Goal: Task Accomplishment & Management: Manage account settings

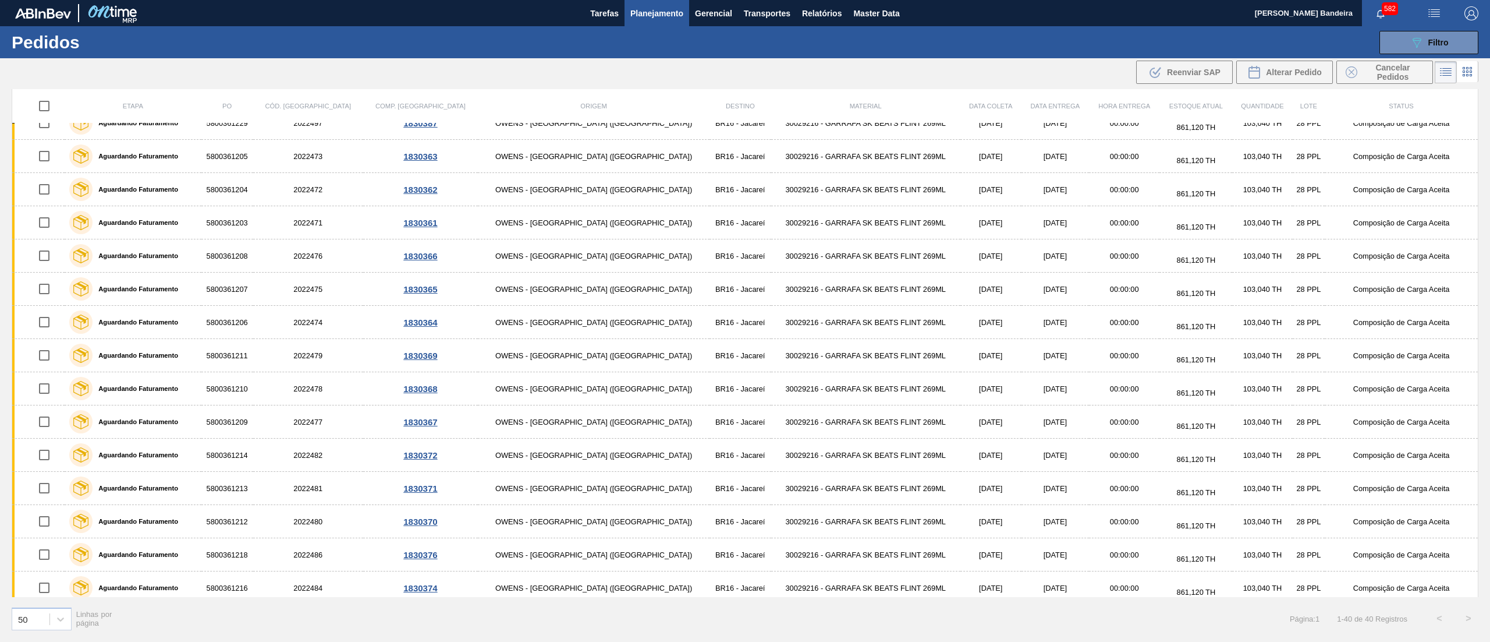
scroll to position [862, 0]
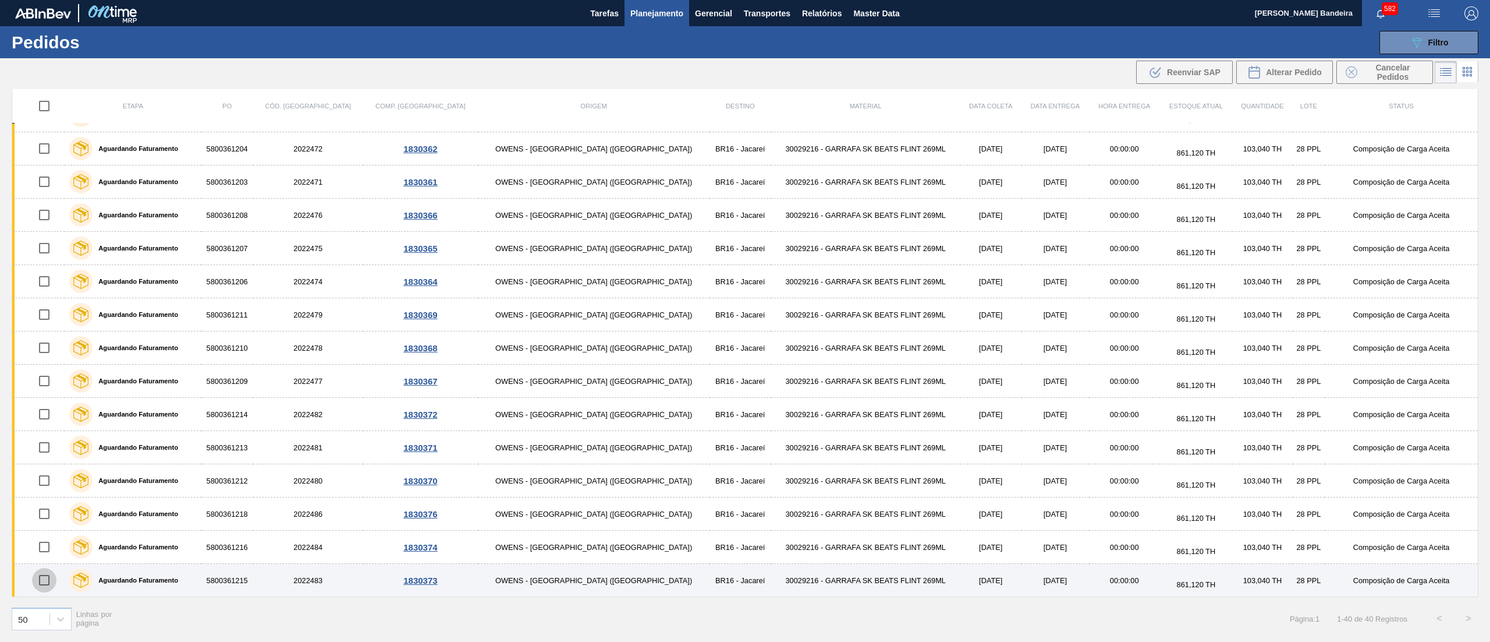
click at [47, 584] on input "checkbox" at bounding box center [44, 580] width 24 height 24
checkbox input "true"
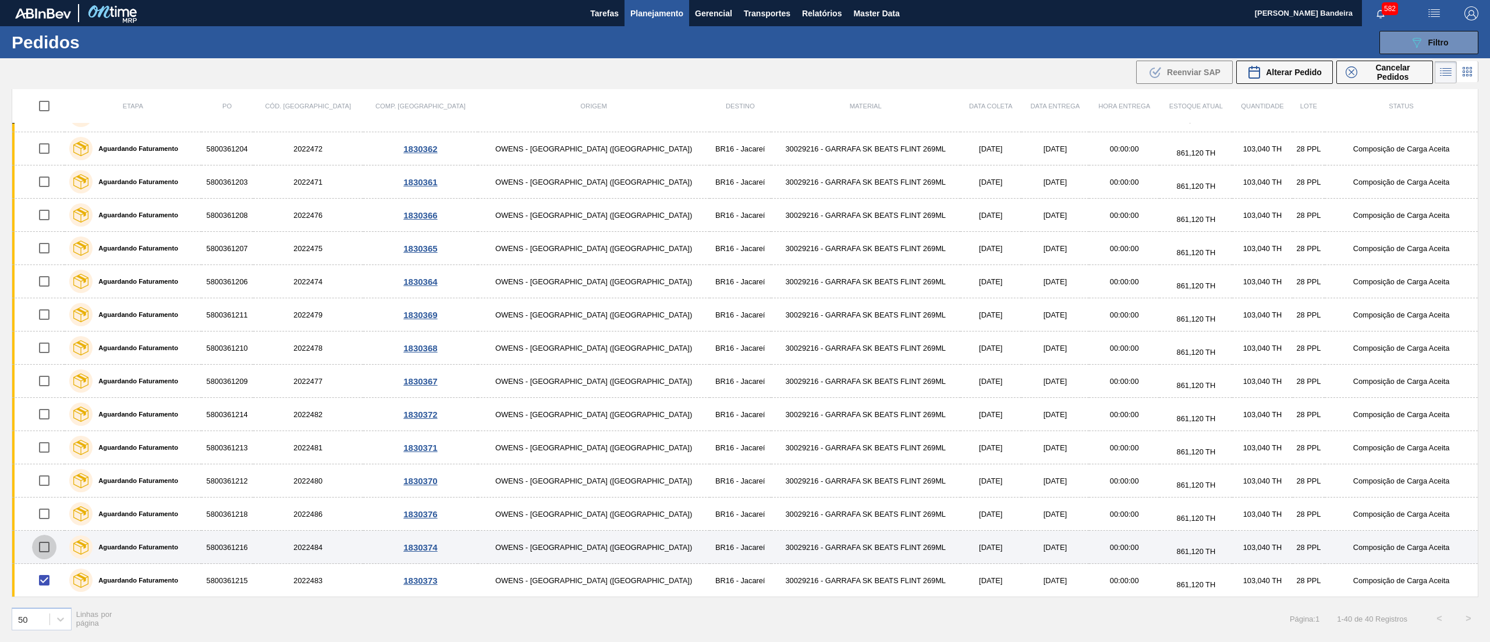
click at [47, 550] on input "checkbox" at bounding box center [44, 546] width 24 height 24
checkbox input "true"
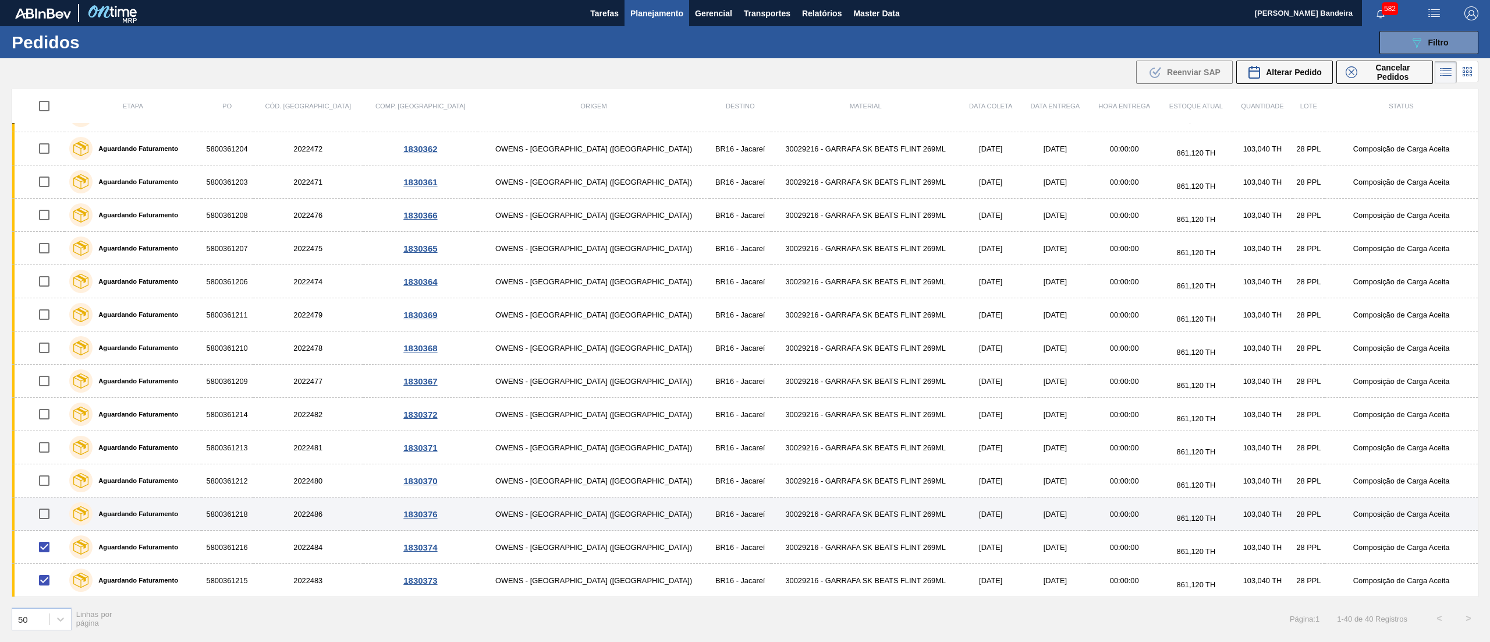
click at [47, 518] on input "checkbox" at bounding box center [44, 513] width 24 height 24
checkbox input "true"
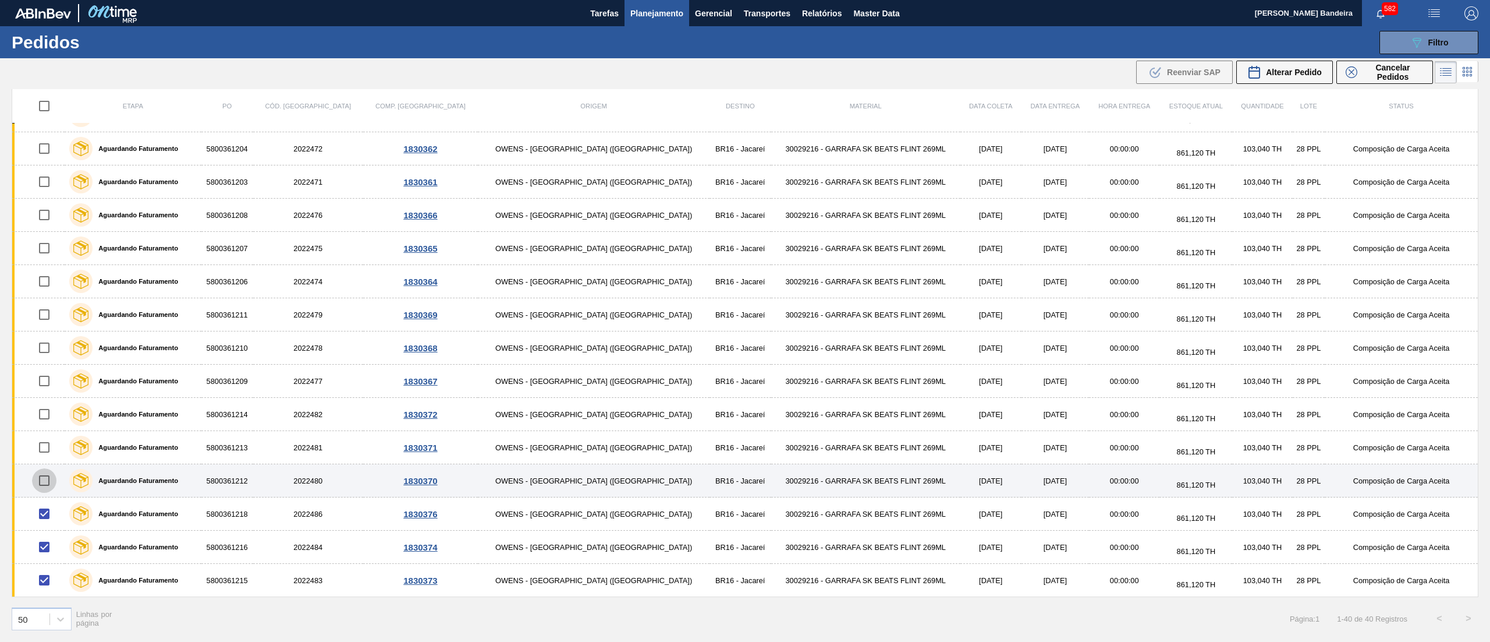
click at [49, 486] on input "checkbox" at bounding box center [44, 480] width 24 height 24
checkbox input "true"
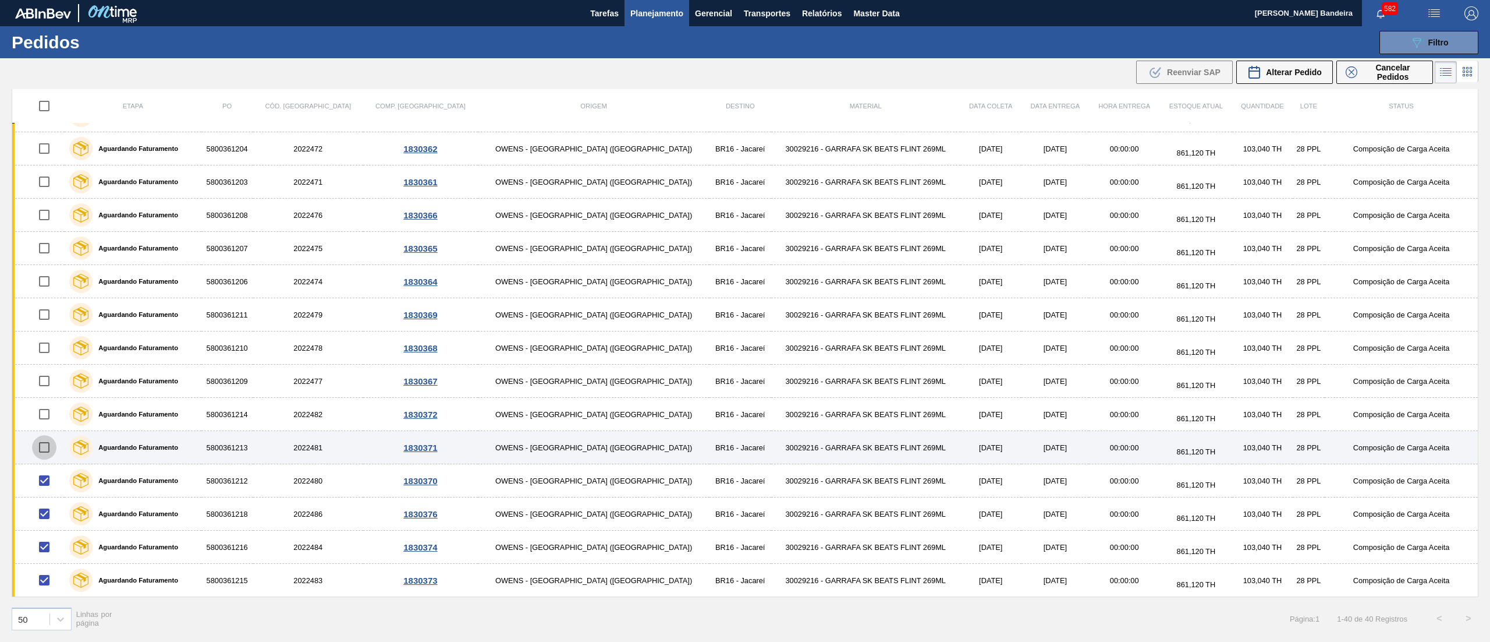
click at [48, 449] on input "checkbox" at bounding box center [44, 447] width 24 height 24
checkbox input "true"
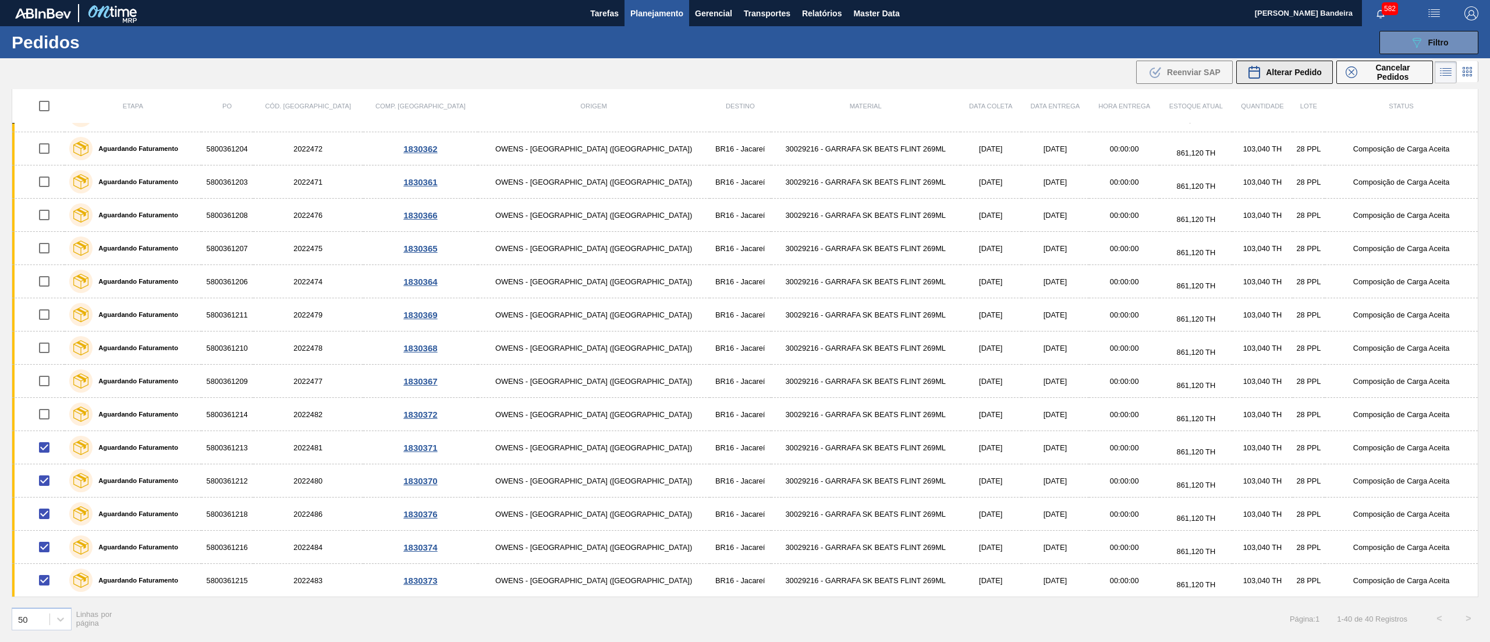
click at [1274, 68] on span "Alterar Pedido" at bounding box center [1294, 72] width 56 height 9
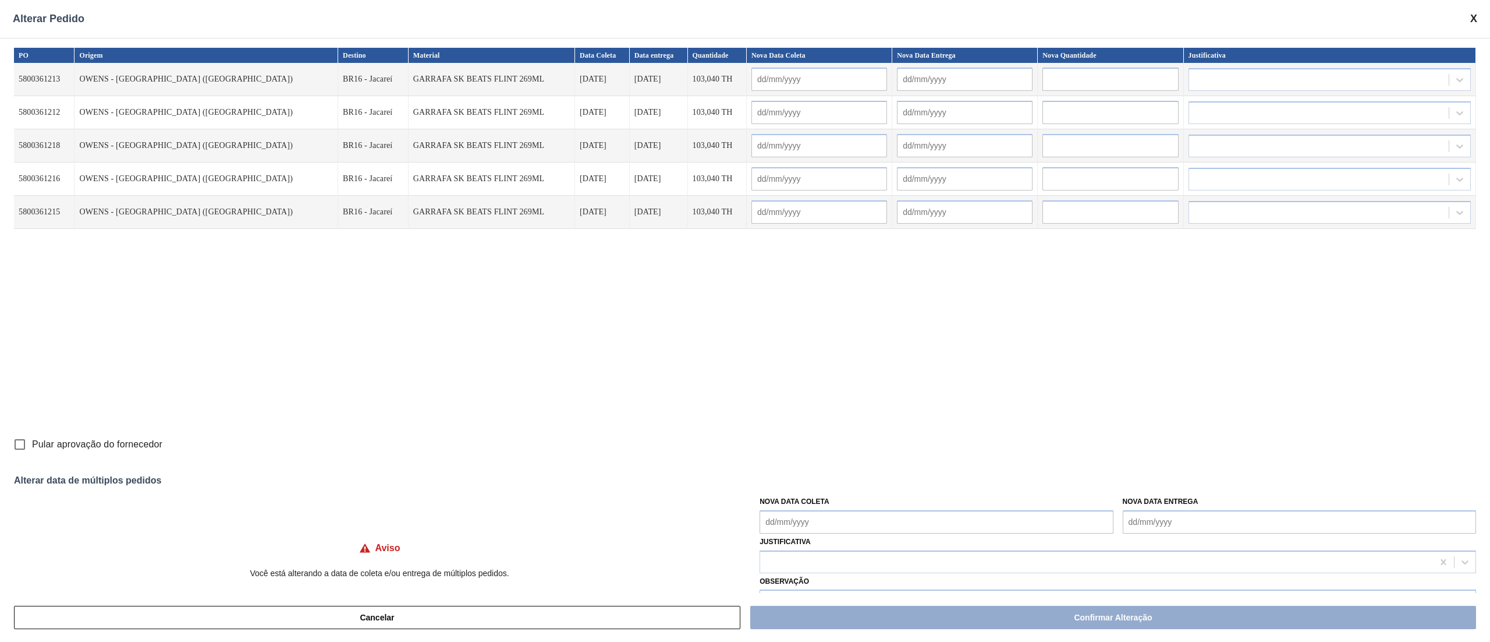
click at [921, 528] on Coleta "Nova Data Coleta" at bounding box center [936, 521] width 353 height 23
click at [791, 465] on div "22" at bounding box center [793, 469] width 16 height 16
type Coleta "[DATE]"
type input "[DATE]"
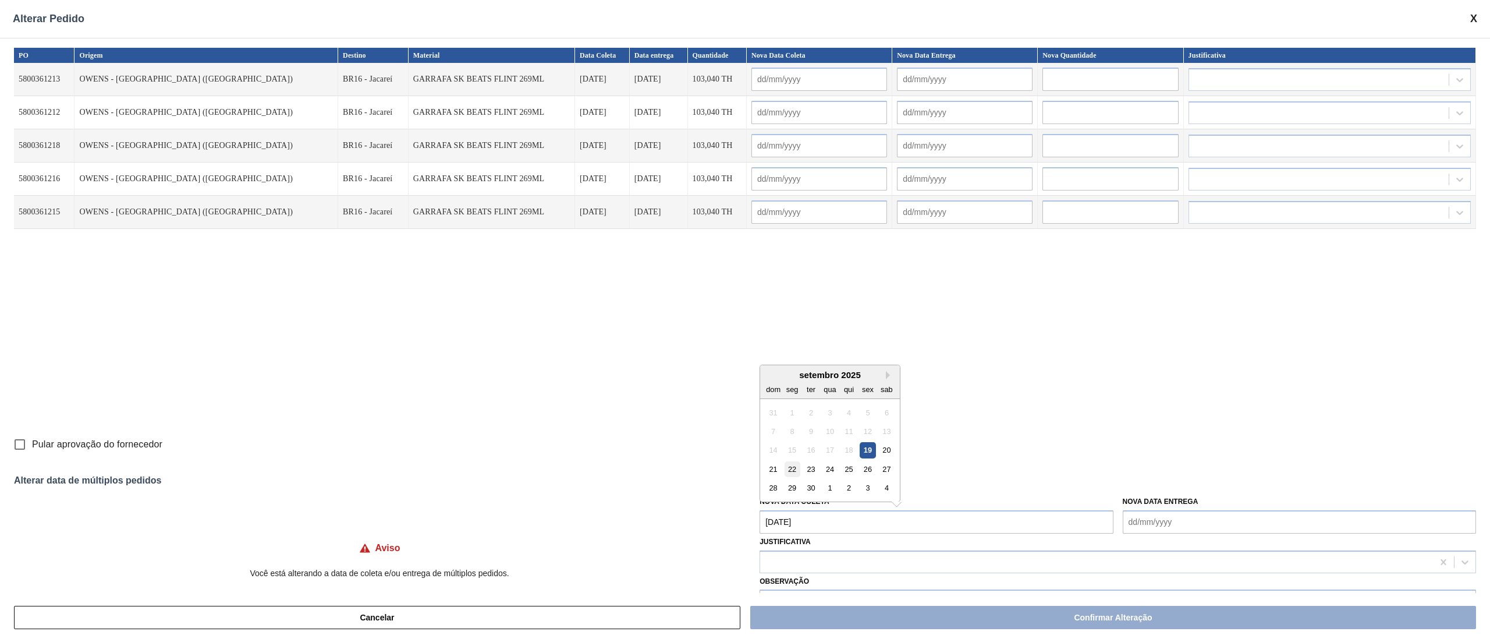
type input "[DATE]"
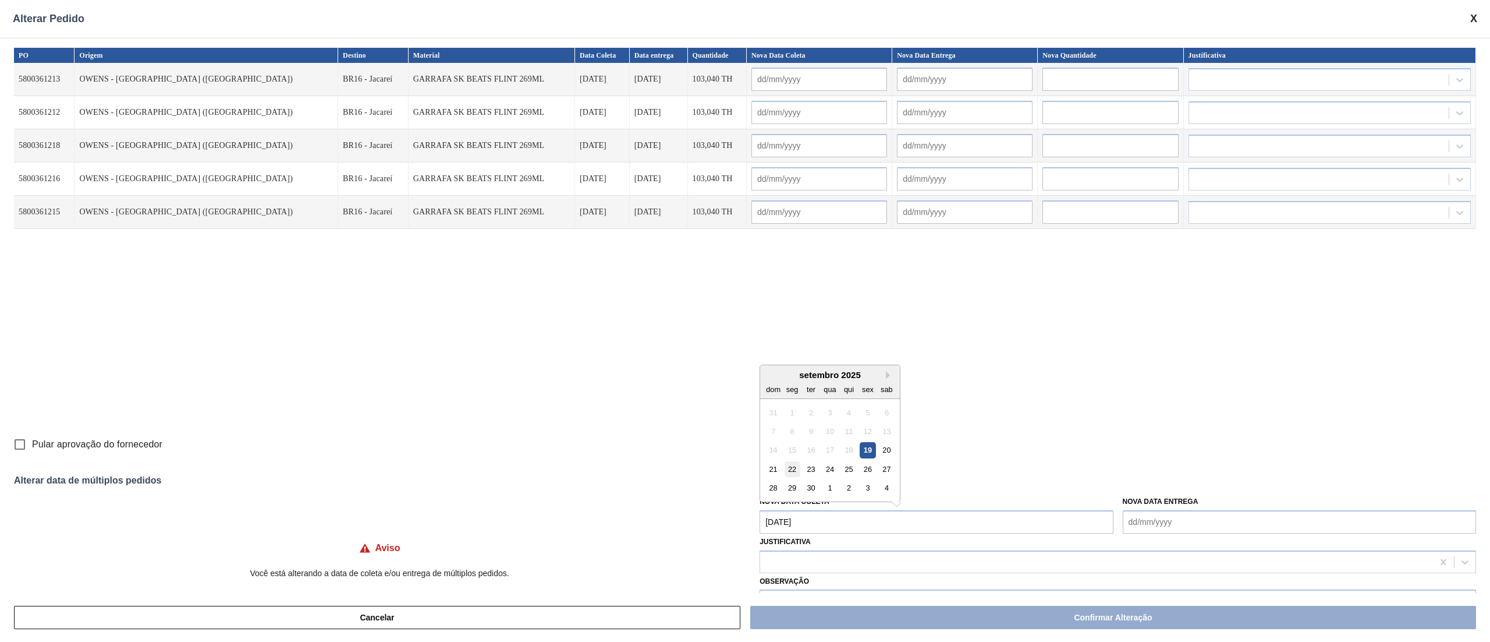
type input "[DATE]"
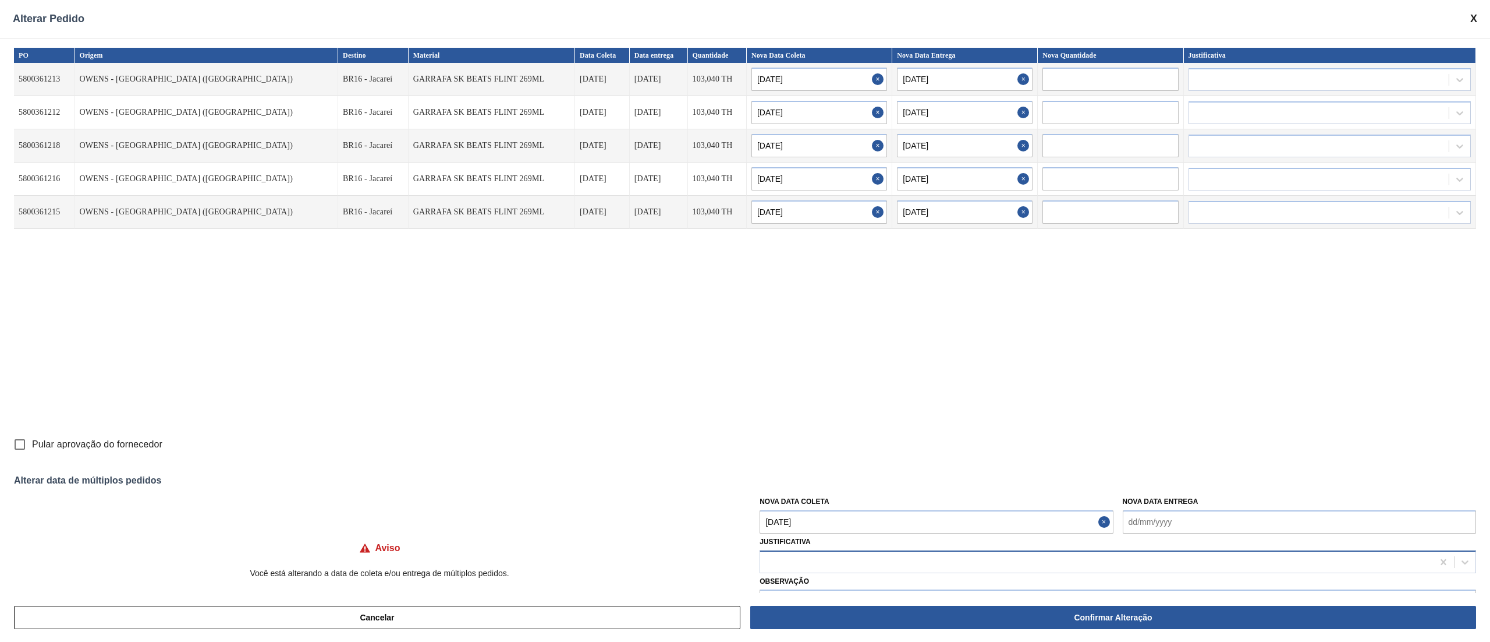
click at [844, 563] on div at bounding box center [1096, 561] width 673 height 17
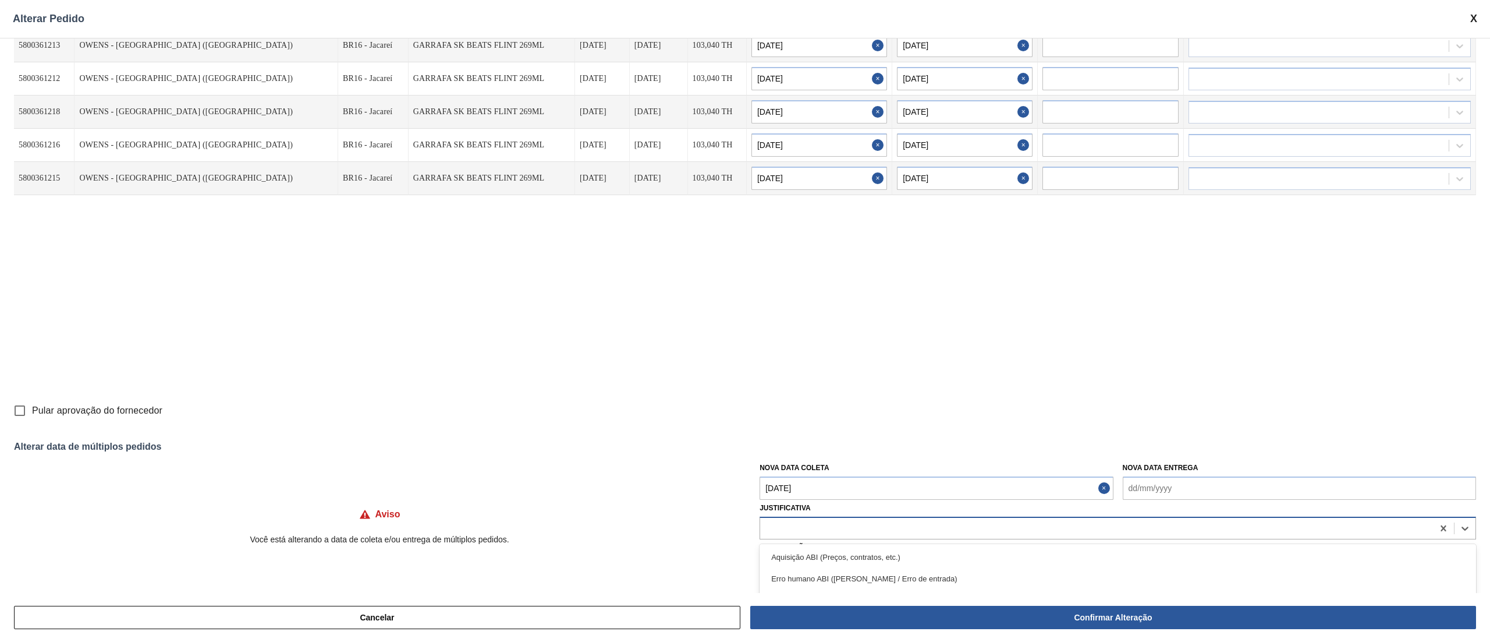
click at [958, 530] on div at bounding box center [1096, 527] width 673 height 17
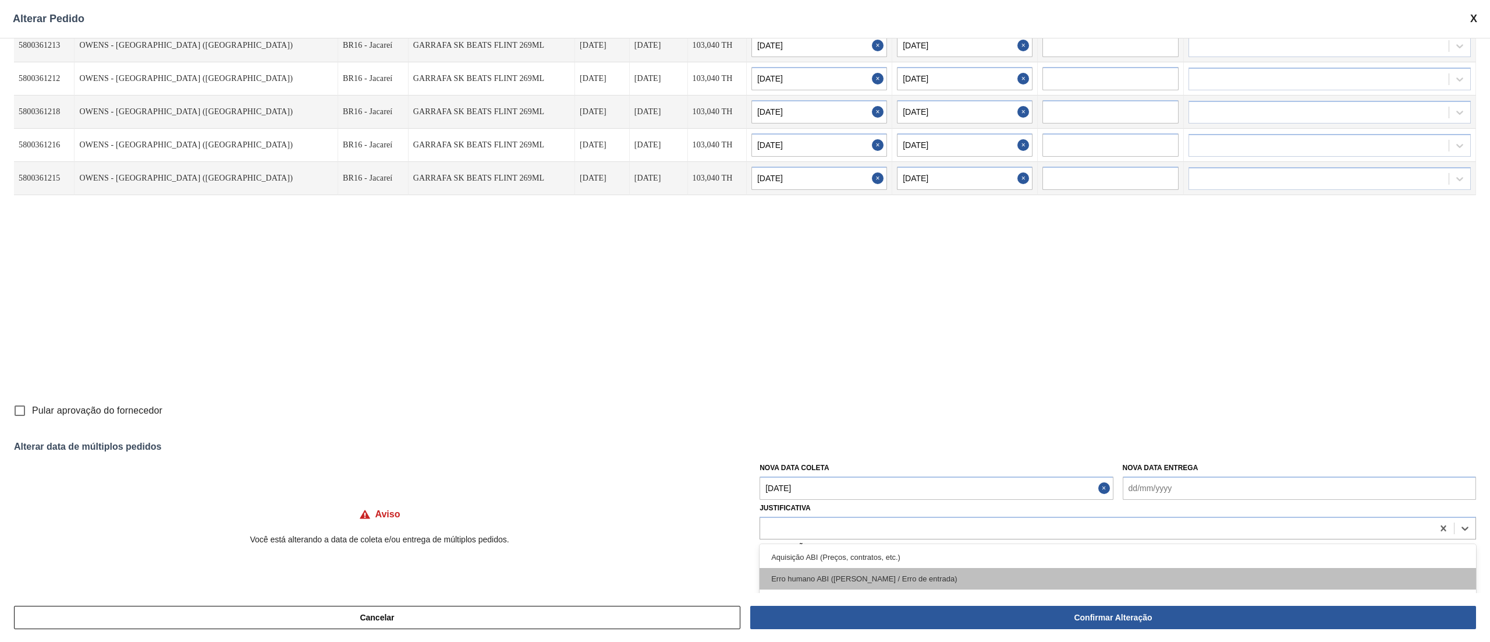
click at [961, 568] on div "Erro humano ABI ([PERSON_NAME] / Erro de entrada)" at bounding box center [1118, 579] width 717 height 22
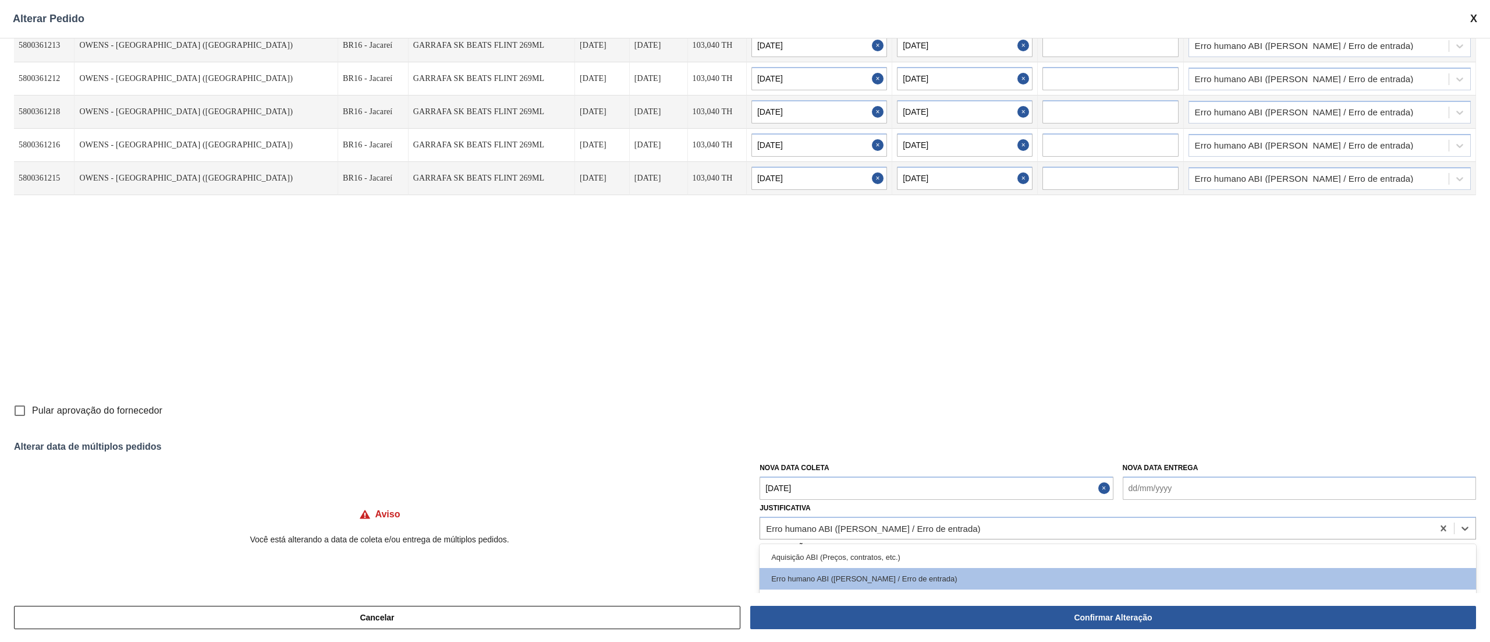
scroll to position [2, 0]
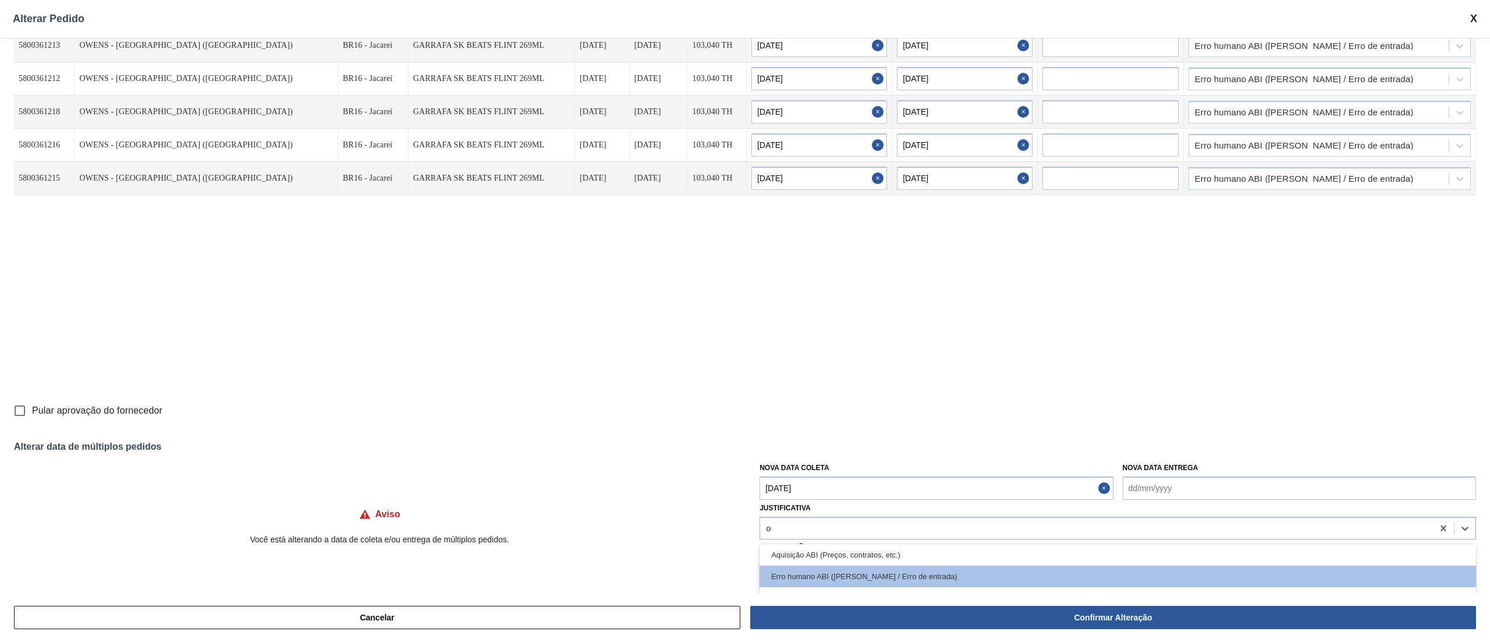
type input "ou"
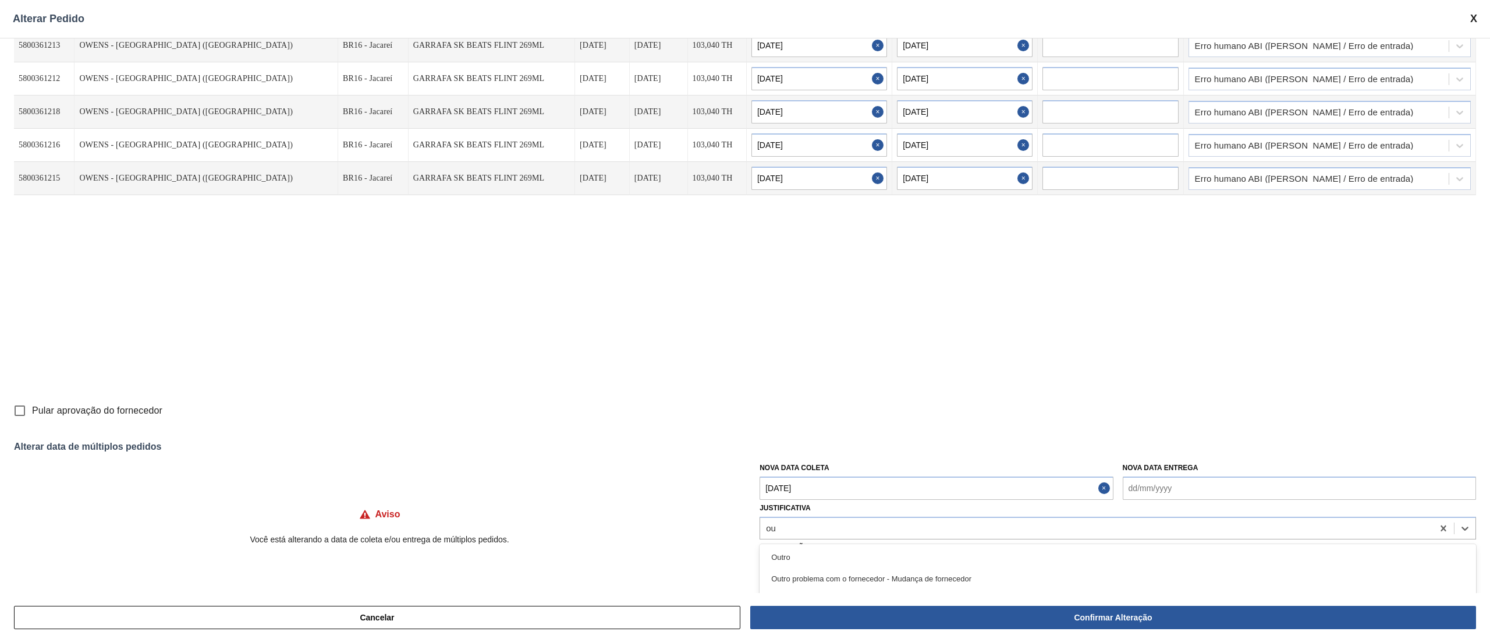
scroll to position [0, 0]
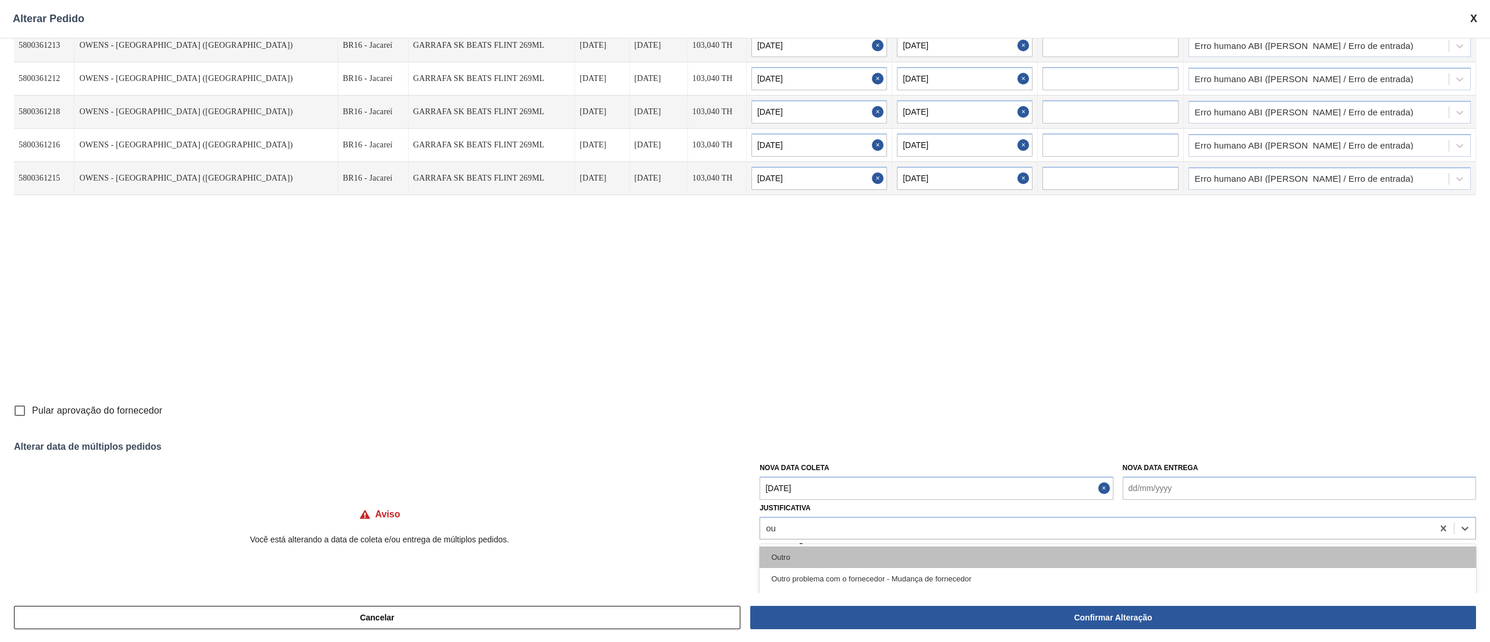
click at [937, 555] on div "Outro" at bounding box center [1118, 557] width 717 height 22
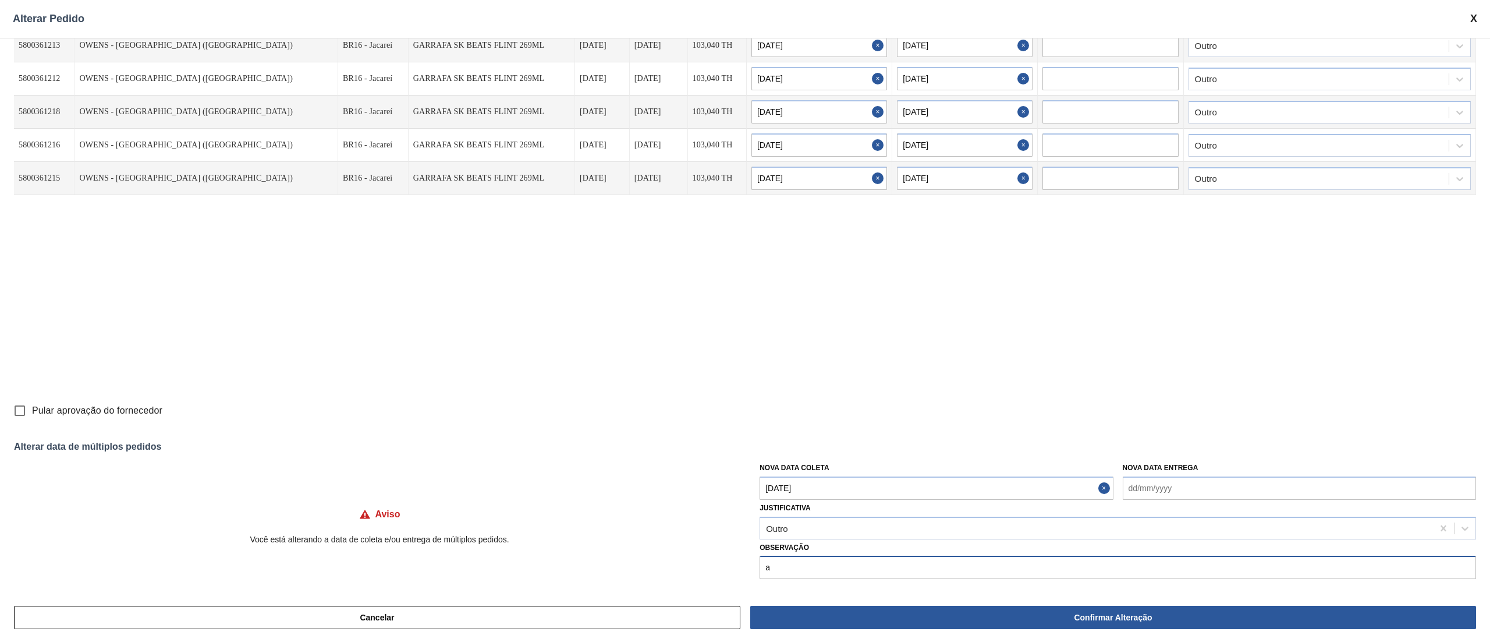
click at [942, 566] on input "a" at bounding box center [1118, 566] width 717 height 23
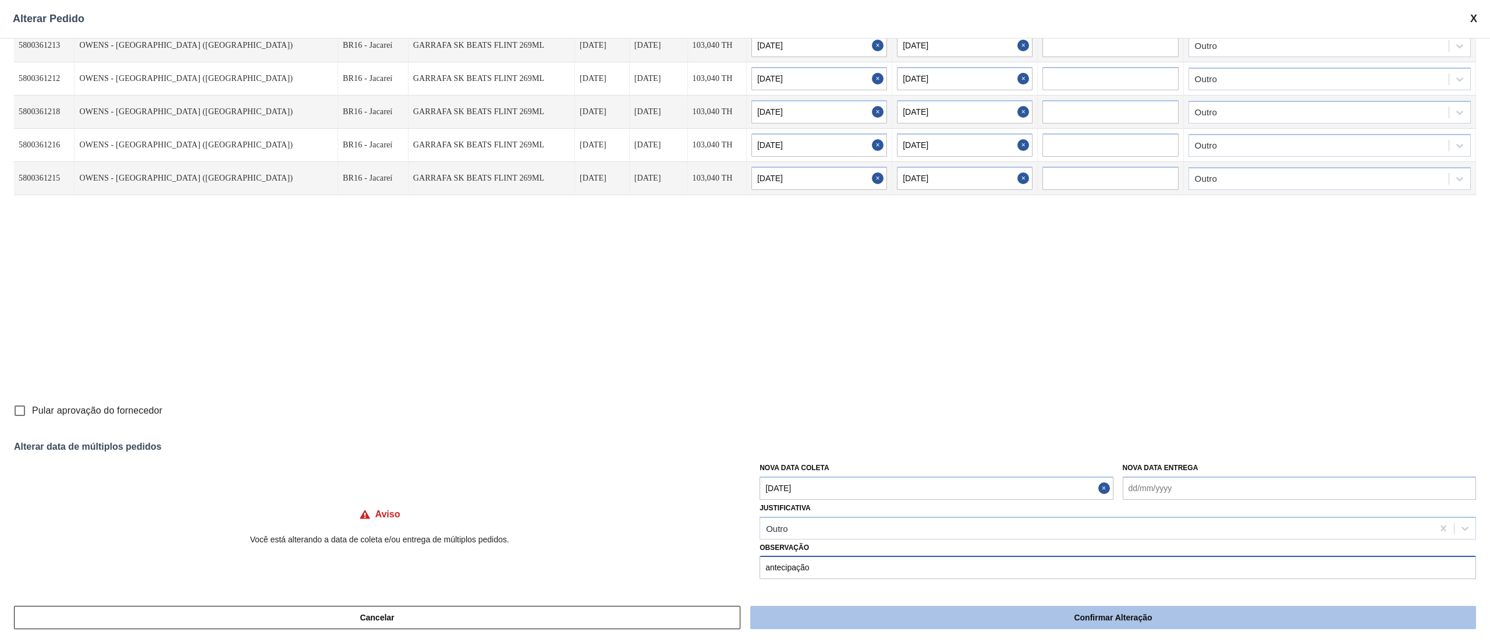
type input "antecipação"
click at [967, 624] on button "Confirmar Alteração" at bounding box center [1113, 616] width 726 height 23
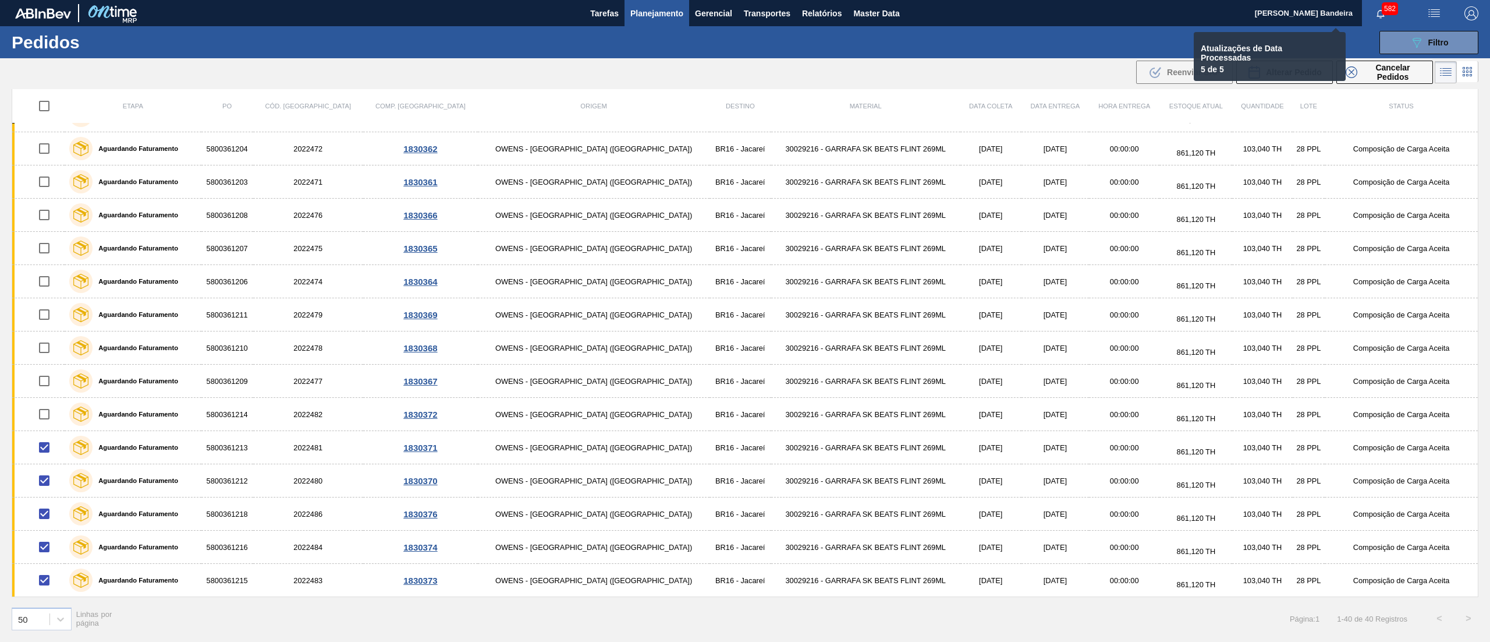
checkbox input "false"
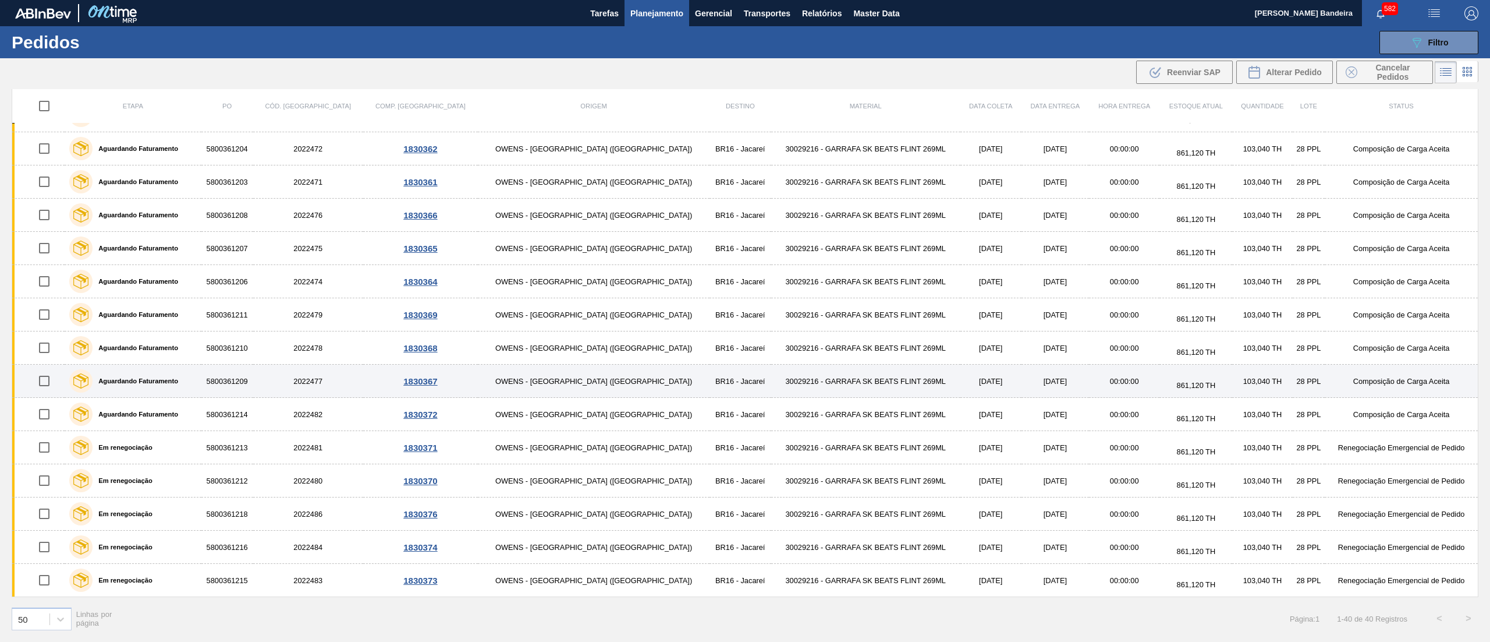
click at [1161, 383] on div "861,120 TH" at bounding box center [1195, 380] width 69 height 17
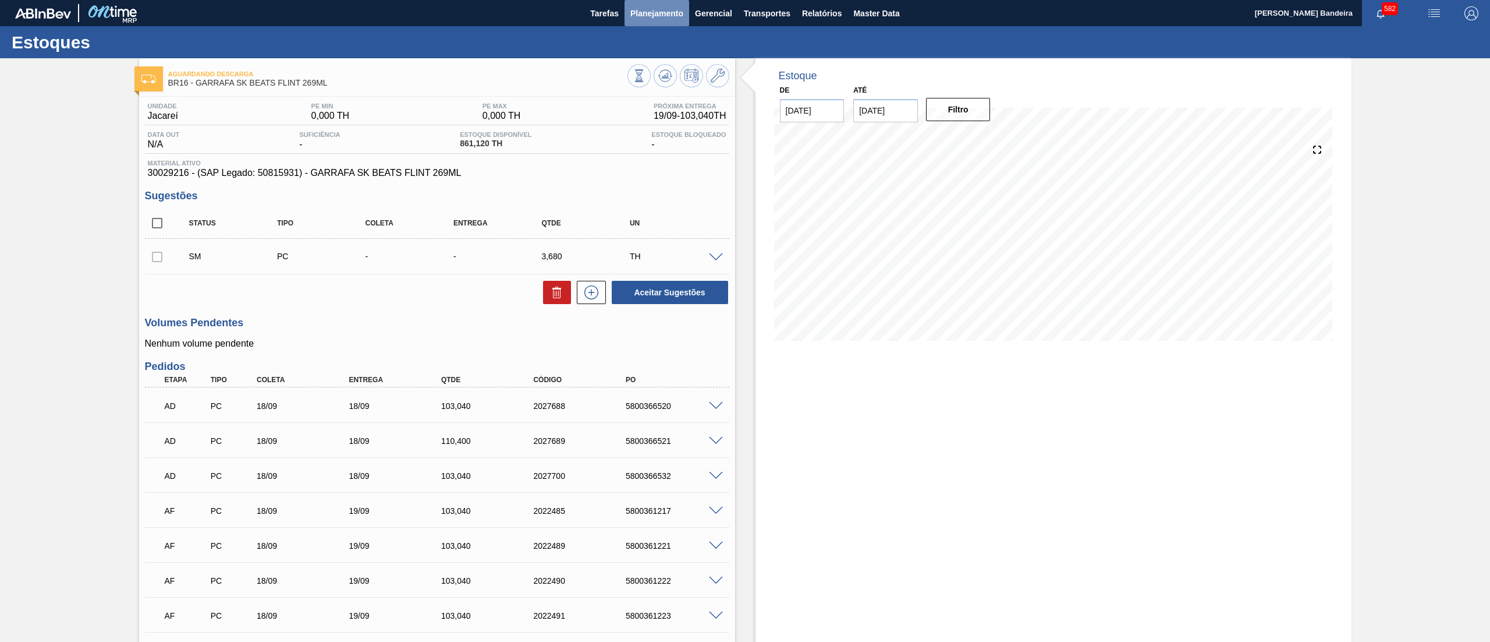
click at [657, 9] on span "Planejamento" at bounding box center [656, 13] width 53 height 14
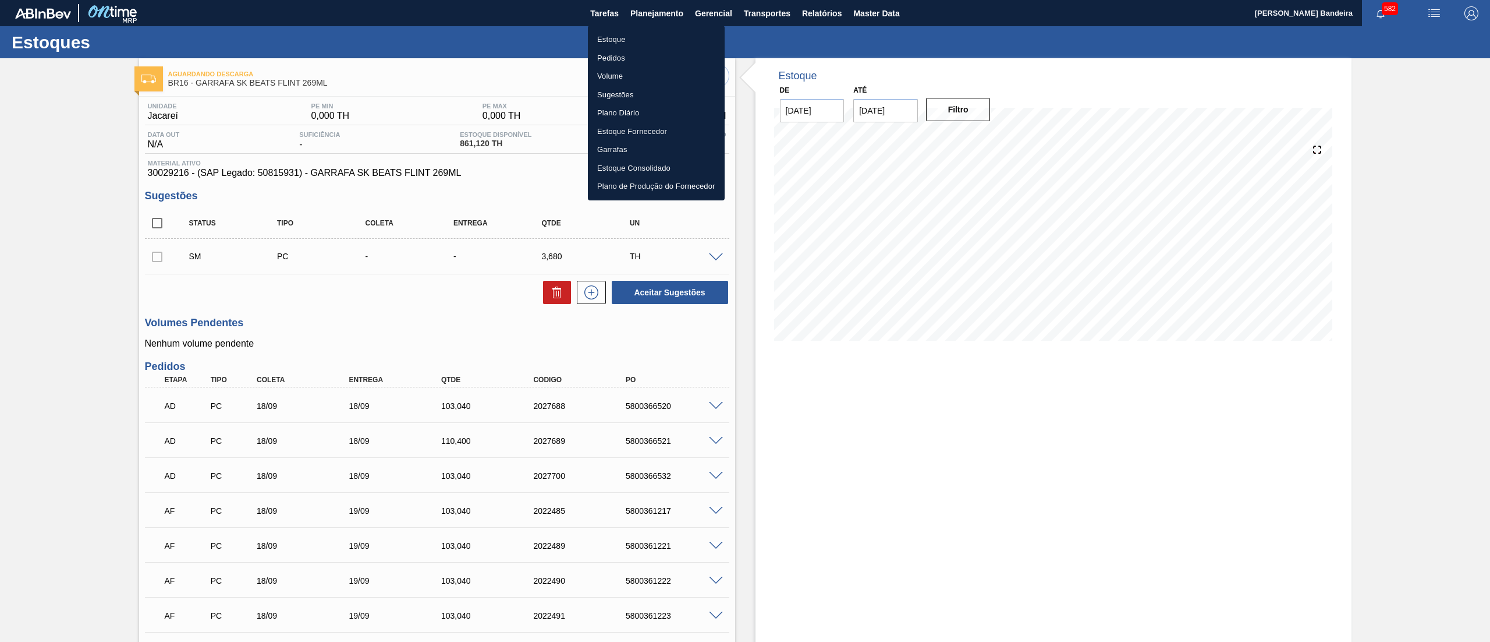
click at [77, 142] on div at bounding box center [745, 321] width 1490 height 642
